Goal: Find specific page/section: Find specific page/section

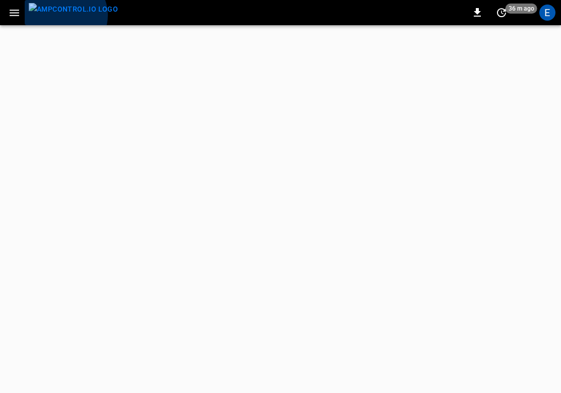
click at [65, 15] on img "menu" at bounding box center [73, 9] width 89 height 13
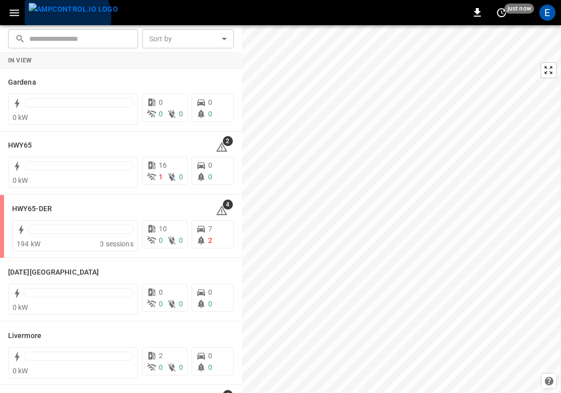
click at [66, 16] on img "menu" at bounding box center [73, 9] width 89 height 13
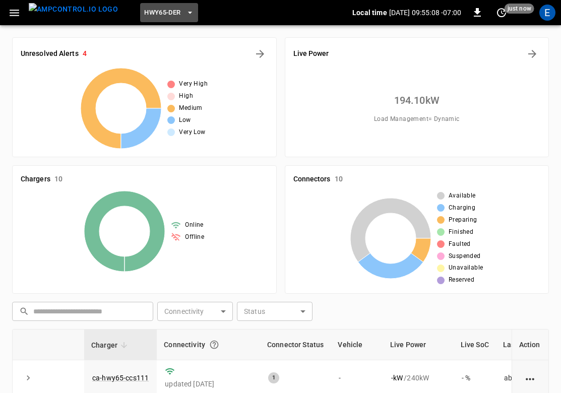
click at [166, 9] on button "HWY65-DER" at bounding box center [169, 13] width 58 height 20
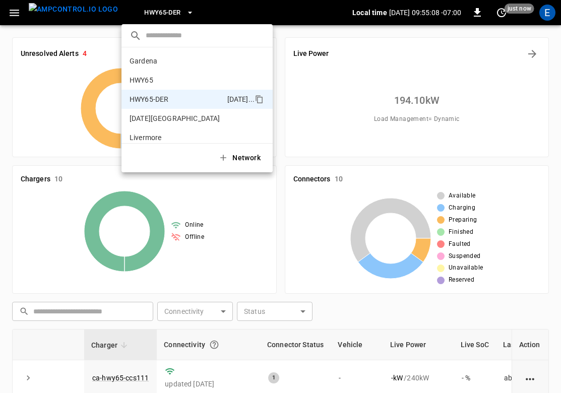
scroll to position [35, 0]
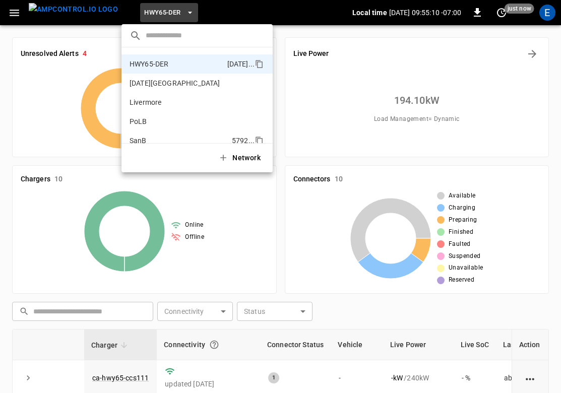
click at [160, 134] on li "SanB 5792 ..." at bounding box center [197, 140] width 151 height 19
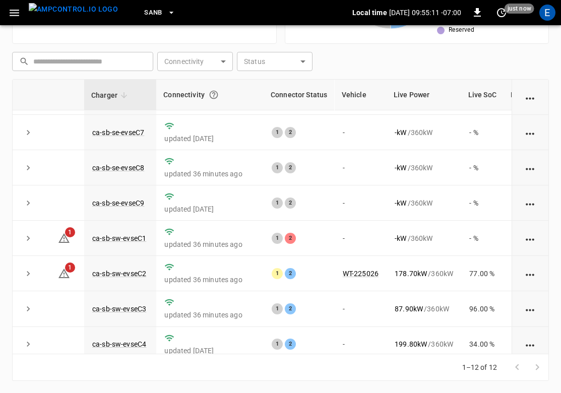
scroll to position [183, 0]
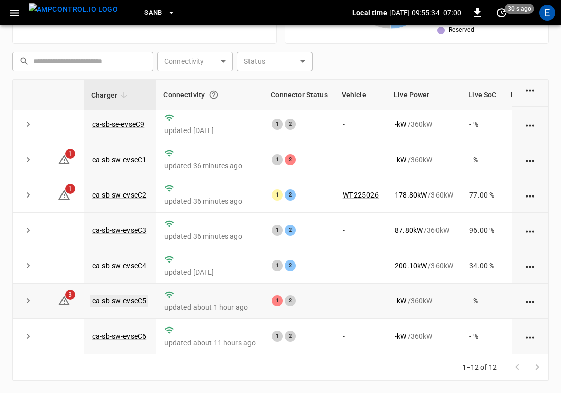
click at [133, 298] on link "ca-sb-sw-evseC5" at bounding box center [119, 301] width 58 height 12
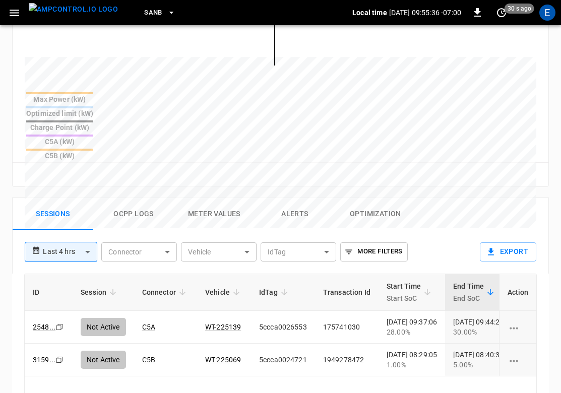
scroll to position [536, 0]
